Goal: Task Accomplishment & Management: Manage account settings

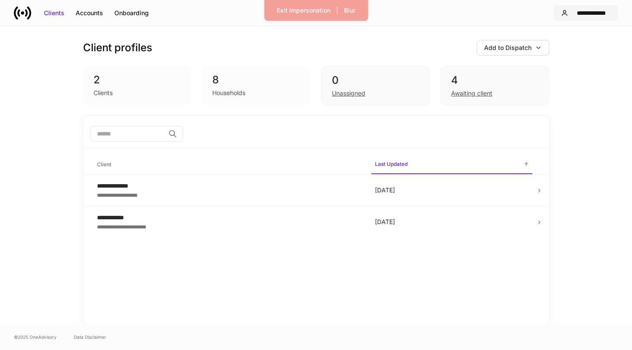
click at [588, 15] on div "**********" at bounding box center [590, 13] width 39 height 9
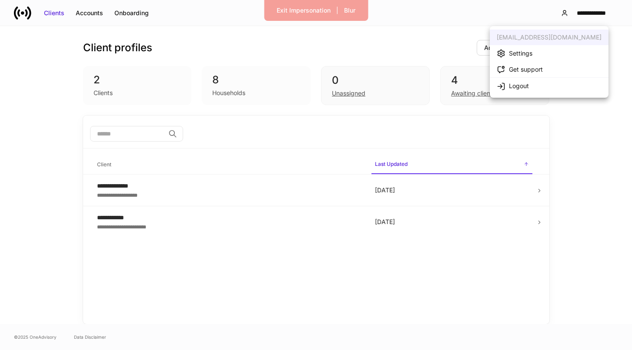
click at [547, 53] on li "Settings" at bounding box center [549, 53] width 119 height 16
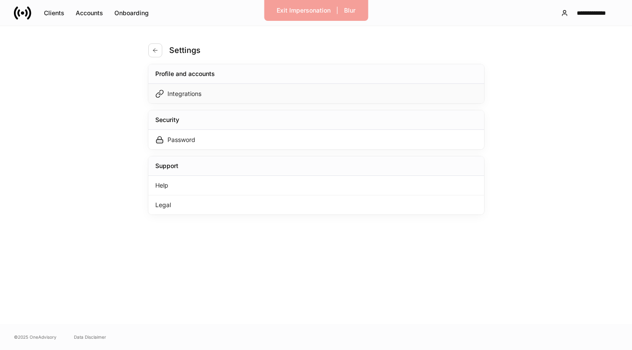
click at [320, 97] on div "Integrations" at bounding box center [316, 94] width 336 height 20
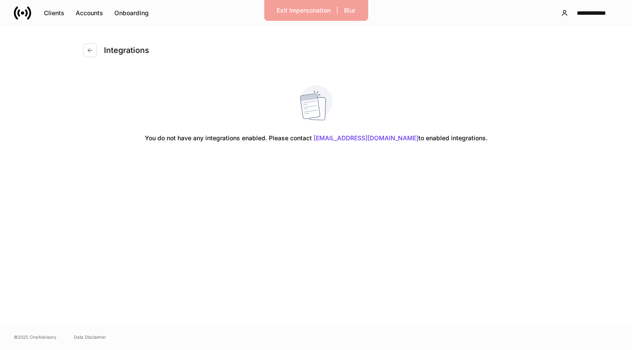
click at [82, 50] on div "Integrations You do not have any integrations enabled. Please contact support@d…" at bounding box center [316, 175] width 522 height 298
click at [93, 51] on button "button" at bounding box center [90, 50] width 14 height 14
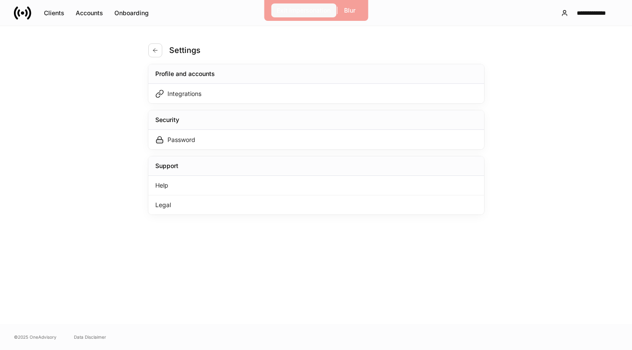
click at [288, 16] on button "Exit Impersonation" at bounding box center [303, 10] width 65 height 14
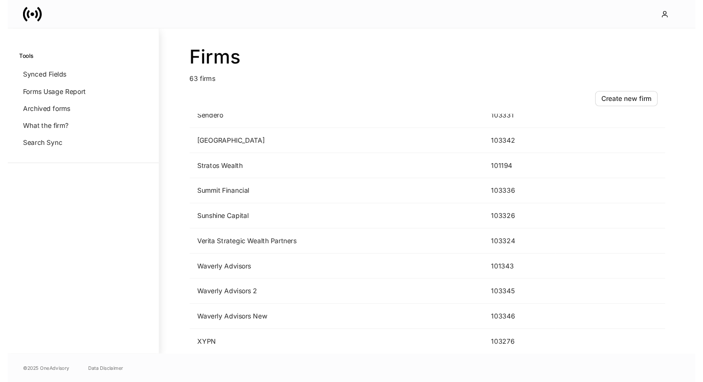
scroll to position [1128, 0]
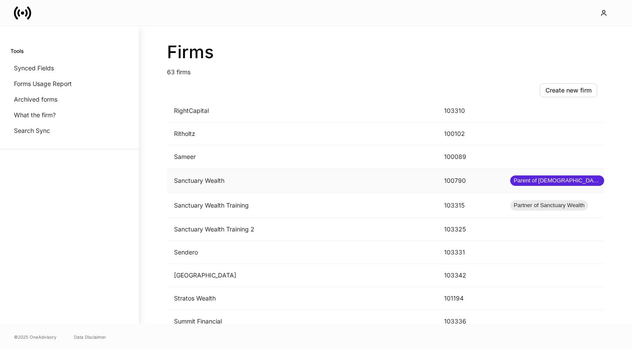
click at [315, 180] on td "Sanctuary Wealth" at bounding box center [302, 181] width 270 height 25
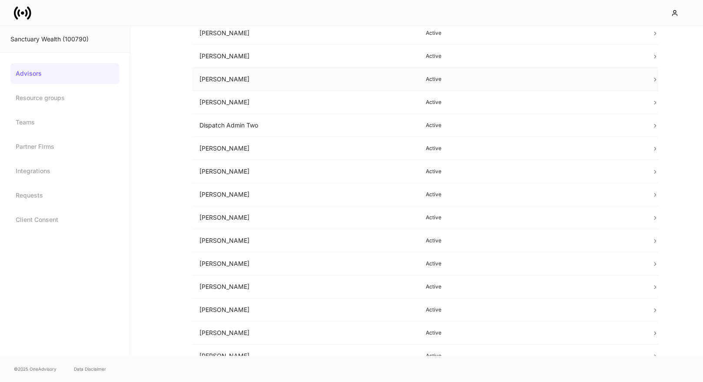
scroll to position [241, 0]
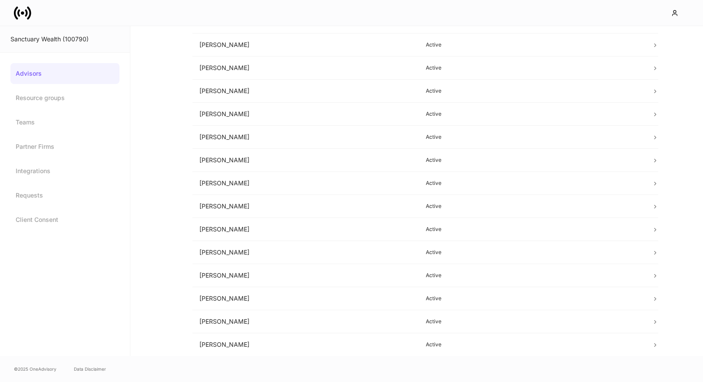
click at [102, 79] on link "Advisors" at bounding box center [64, 73] width 109 height 21
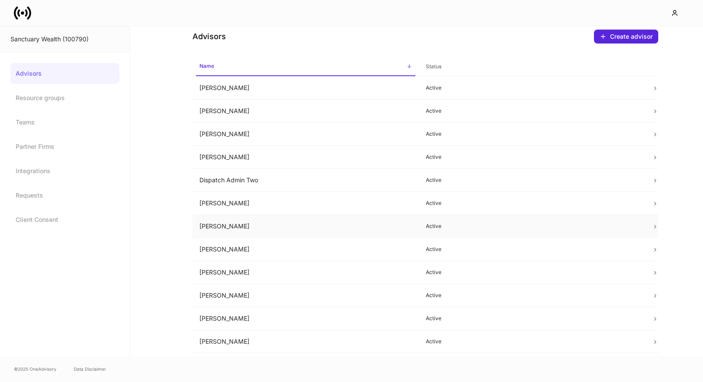
scroll to position [15, 0]
click at [286, 246] on td "[PERSON_NAME]" at bounding box center [306, 248] width 227 height 23
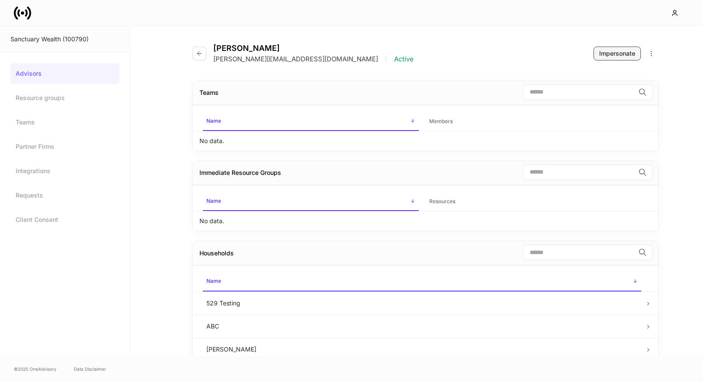
click at [616, 55] on div "Impersonate" at bounding box center [618, 53] width 36 height 9
